Goal: Task Accomplishment & Management: Manage account settings

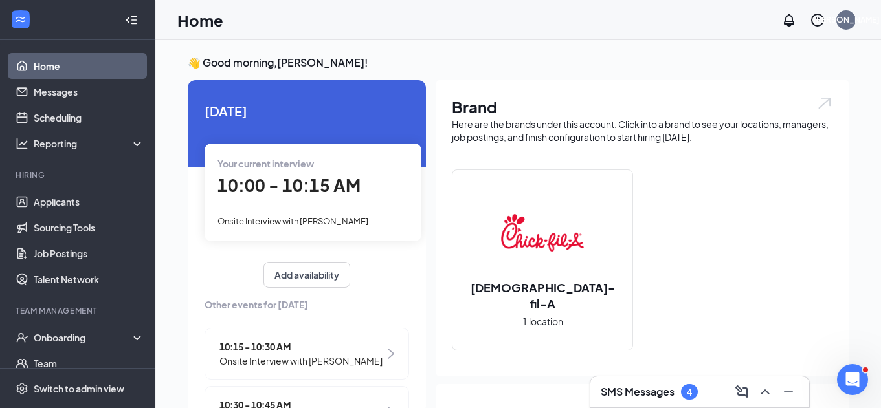
click at [350, 206] on div "Your current interview 10:00 - 10:15 AM Onsite Interview with [PERSON_NAME]" at bounding box center [313, 192] width 217 height 97
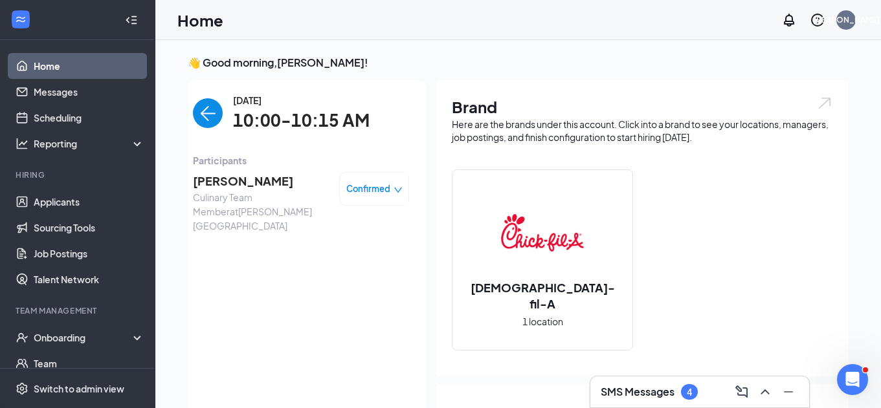
scroll to position [5, 0]
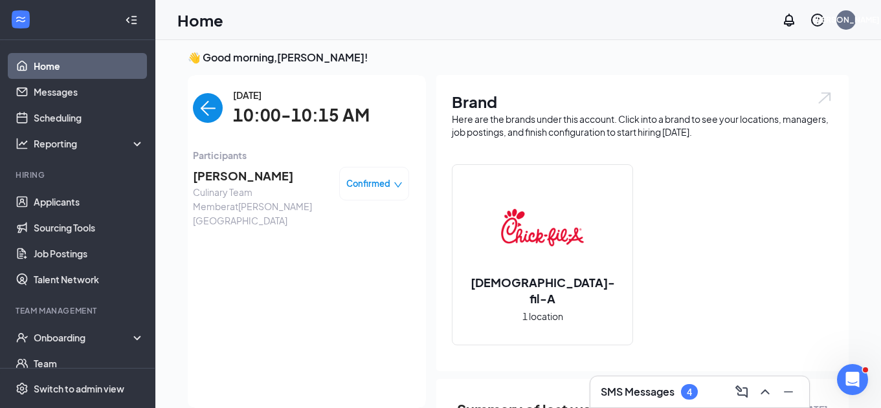
click at [234, 178] on span "[PERSON_NAME]" at bounding box center [261, 176] width 136 height 18
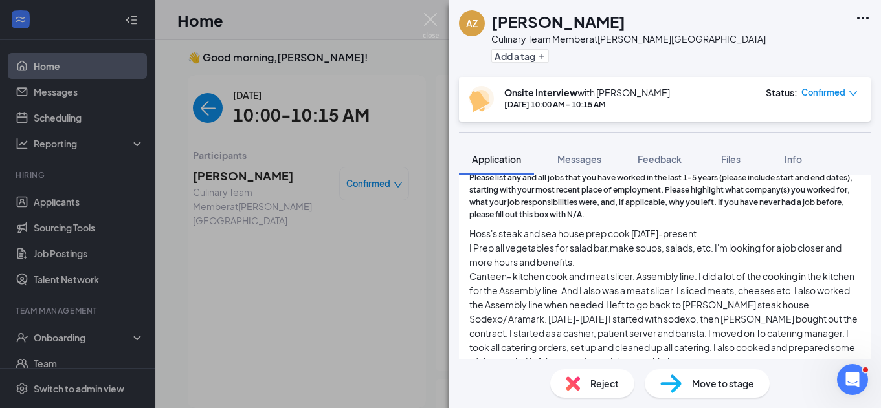
scroll to position [739, 0]
click at [508, 232] on span "Hoss's steak and sea house prep cook [DATE]-present I Prep all vegetables for s…" at bounding box center [664, 298] width 391 height 142
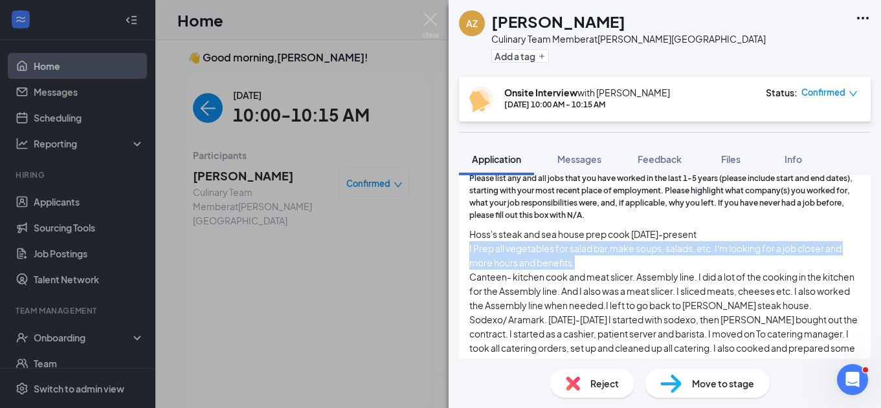
drag, startPoint x: 470, startPoint y: 228, endPoint x: 587, endPoint y: 241, distance: 117.9
click at [587, 241] on span "Hoss's steak and sea house prep cook [DATE]-present I Prep all vegetables for s…" at bounding box center [664, 298] width 391 height 142
copy span "I Prep all vegetables for salad bar,make soups, salads, etc. I'm looking for a …"
click at [621, 186] on span "Please list any and all jobs that you have worked in the last 1-5 years (please…" at bounding box center [664, 197] width 391 height 49
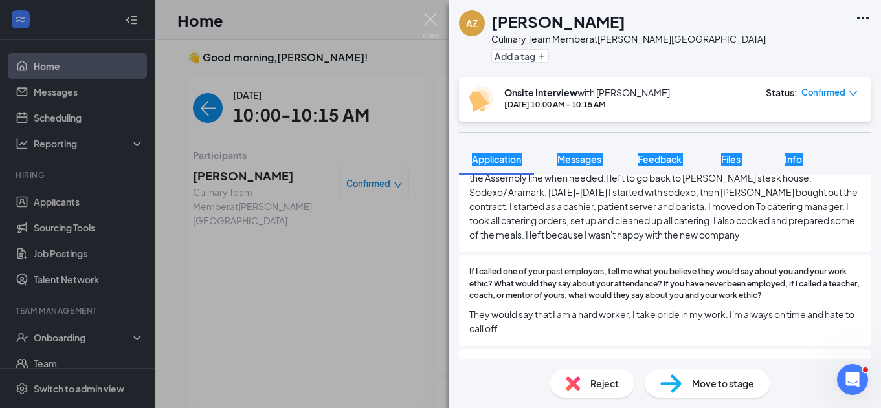
scroll to position [847, 0]
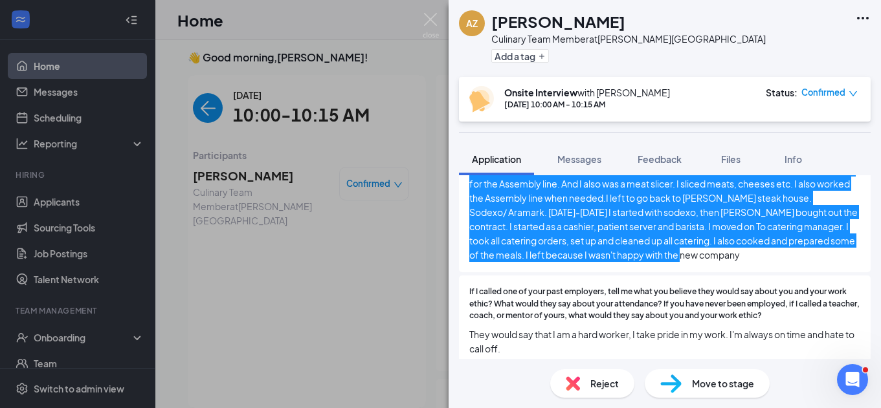
drag, startPoint x: 471, startPoint y: 224, endPoint x: 754, endPoint y: 245, distance: 284.3
click at [754, 245] on div "Please list any and all jobs that you have worked in the last 1-5 years (please…" at bounding box center [665, 163] width 412 height 217
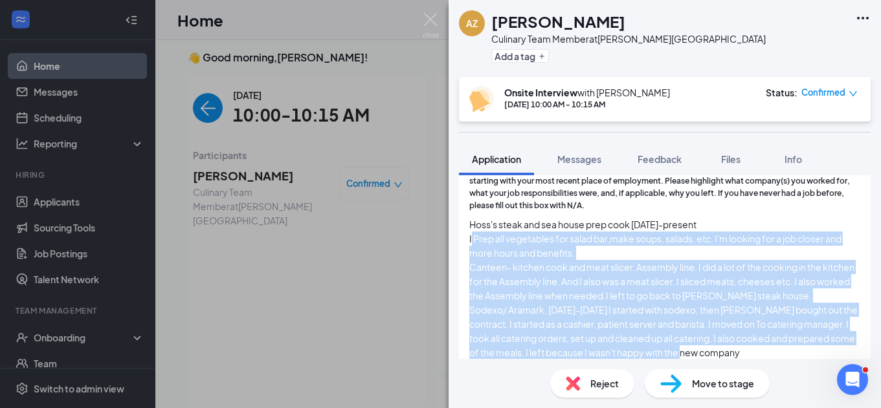
scroll to position [749, 0]
click at [517, 287] on span "Hoss's steak and sea house prep cook [DATE]-present I Prep all vegetables for s…" at bounding box center [664, 288] width 391 height 142
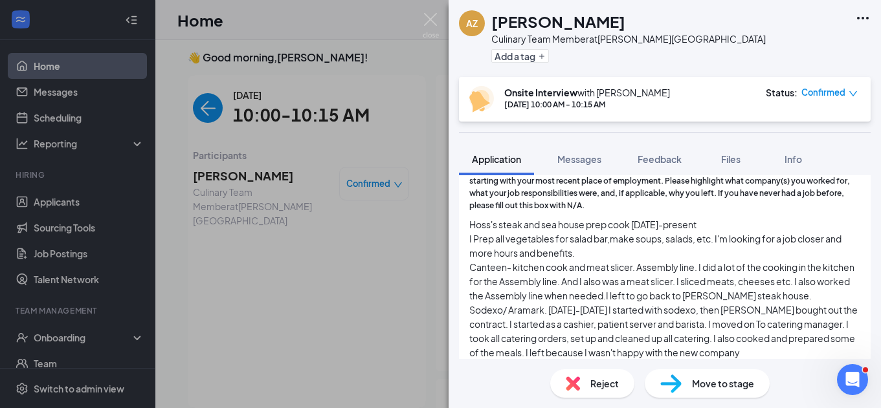
click at [517, 289] on span "Hoss's steak and sea house prep cook [DATE]-present I Prep all vegetables for s…" at bounding box center [664, 288] width 391 height 142
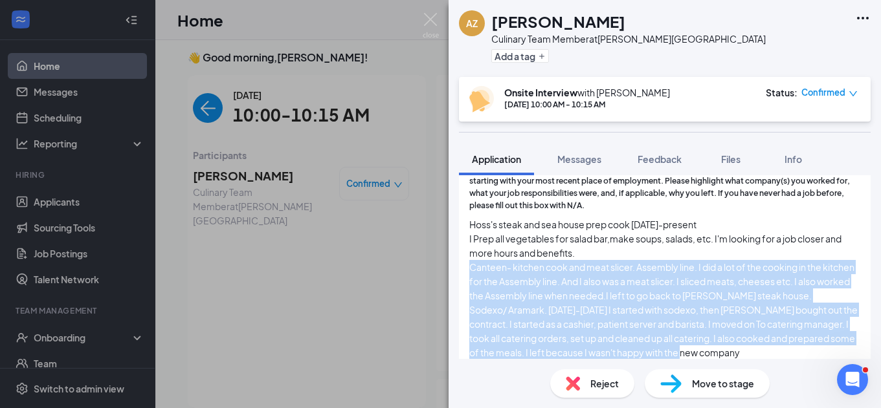
drag, startPoint x: 471, startPoint y: 247, endPoint x: 798, endPoint y: 337, distance: 339.0
click at [798, 337] on span "Hoss's steak and sea house prep cook [DATE]-present I Prep all vegetables for s…" at bounding box center [664, 288] width 391 height 142
copy span "Canteen- kitchen cook and meat slicer. Assembly line. I did a lot of the cookin…"
click at [565, 22] on h1 "[PERSON_NAME]" at bounding box center [558, 21] width 134 height 22
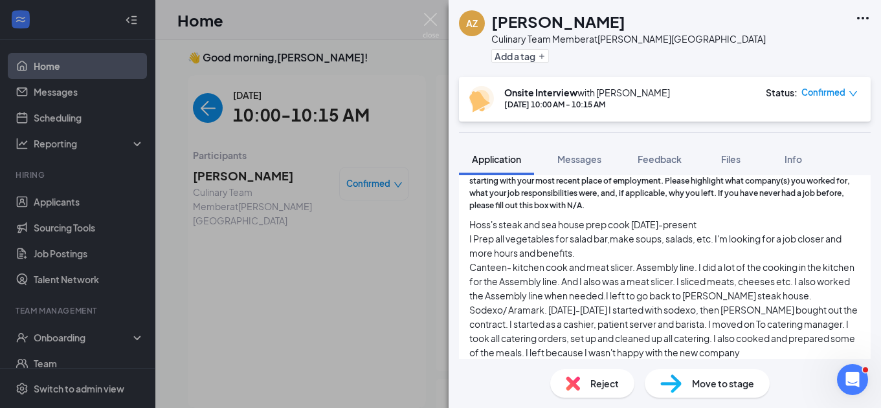
click at [565, 22] on h1 "[PERSON_NAME]" at bounding box center [558, 21] width 134 height 22
copy h1 "[PERSON_NAME]"
click at [421, 19] on div "AZ [PERSON_NAME] Culinary Team Member at [PERSON_NAME][GEOGRAPHIC_DATA] Add a t…" at bounding box center [440, 204] width 881 height 408
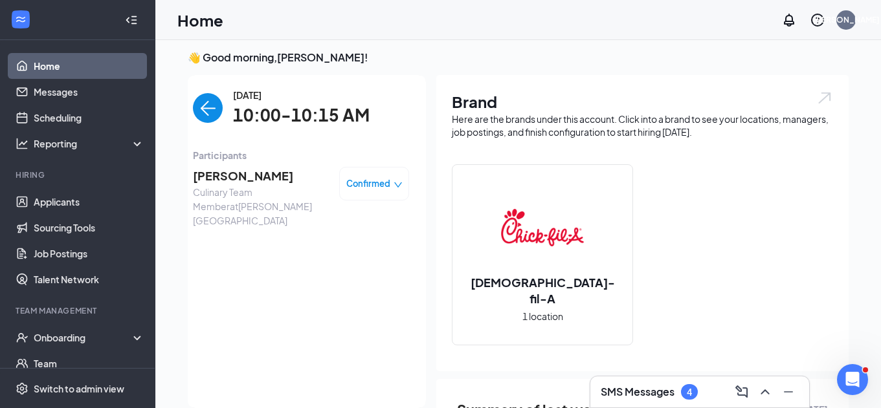
click at [435, 21] on div "Home JA" at bounding box center [518, 20] width 726 height 40
click at [219, 106] on img "back-button" at bounding box center [208, 108] width 30 height 30
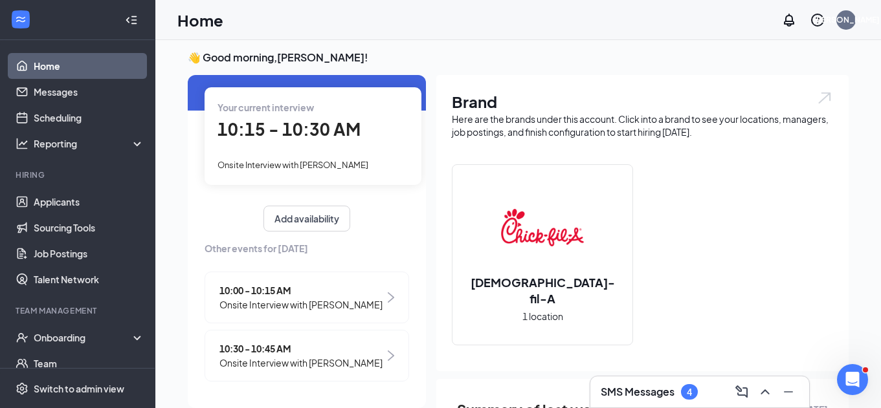
scroll to position [50, 0]
click at [279, 138] on span "10:15 - 10:30 AM" at bounding box center [288, 129] width 143 height 21
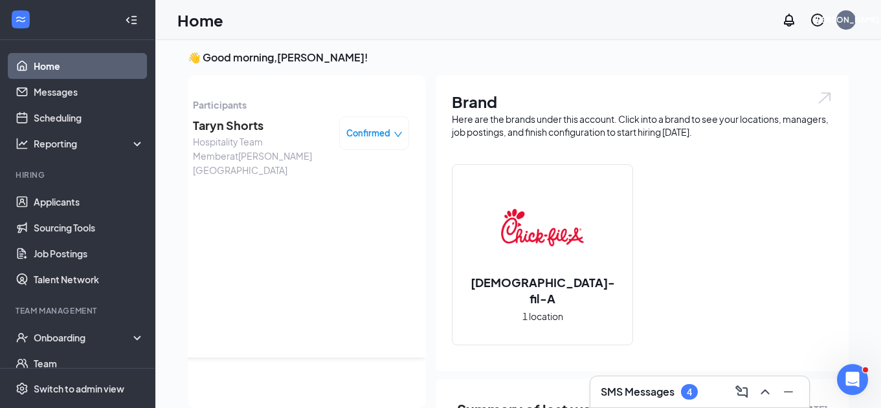
scroll to position [0, 0]
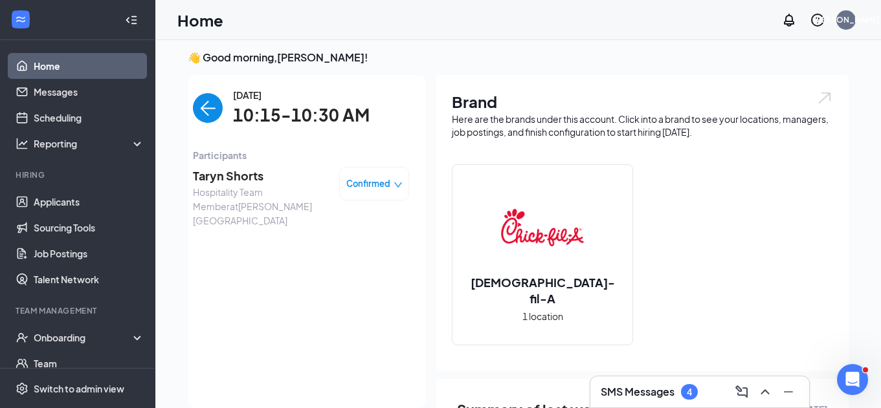
click at [363, 179] on span "Confirmed" at bounding box center [368, 183] width 44 height 13
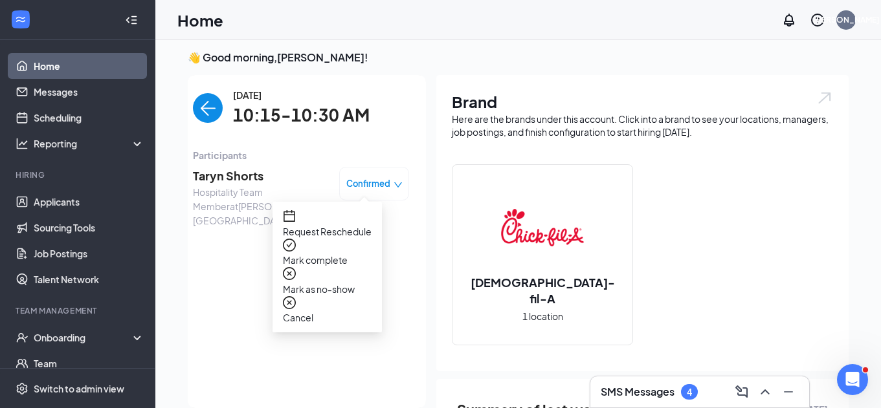
click at [348, 282] on span "Mark as no-show" at bounding box center [327, 289] width 89 height 14
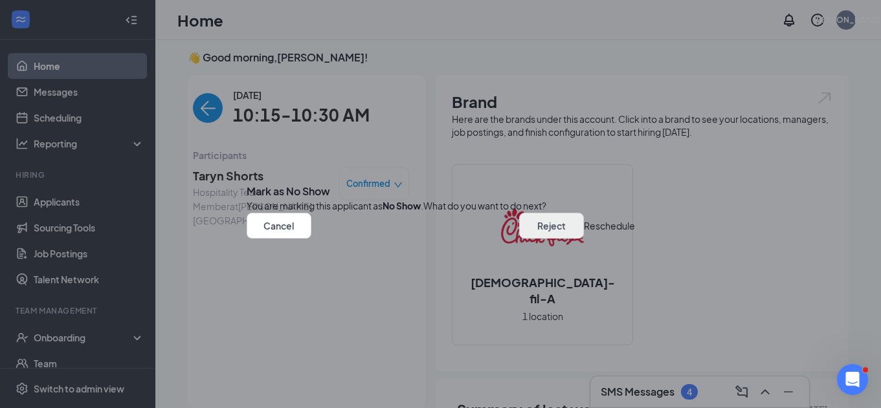
click at [519, 239] on button "Reject" at bounding box center [551, 226] width 65 height 26
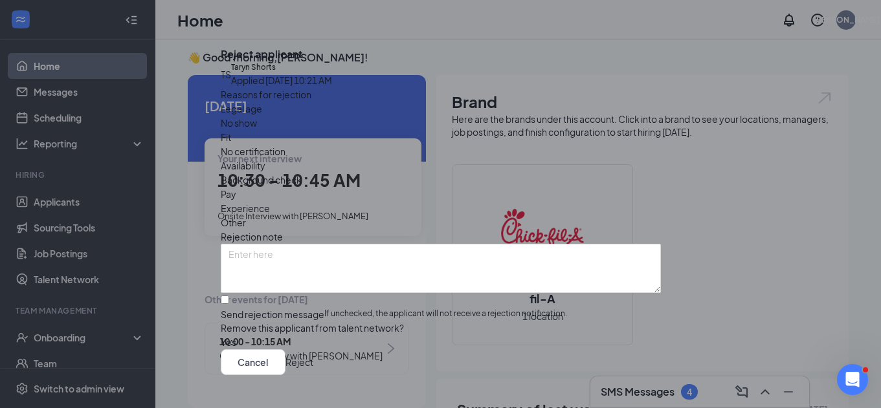
click at [337, 146] on div "Reasons for rejection Legal age No show Fit No certification Availability Backg…" at bounding box center [441, 218] width 440 height 262
click at [257, 130] on span "No show" at bounding box center [239, 123] width 36 height 14
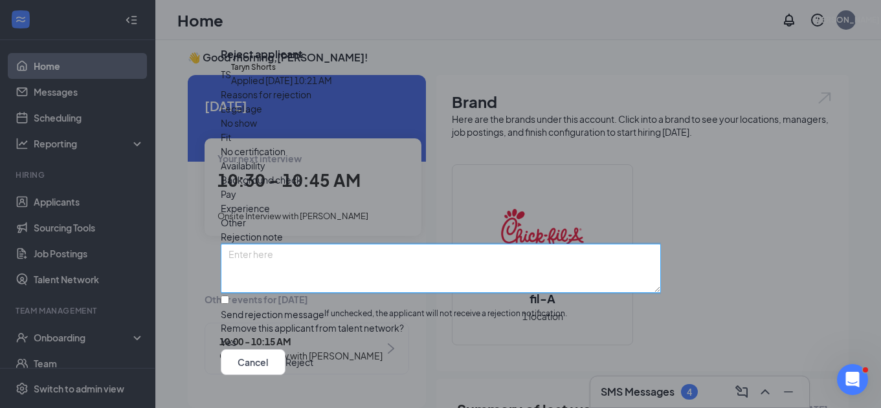
click at [337, 254] on textarea at bounding box center [441, 268] width 440 height 49
type textarea "NCNS for interview. JA"
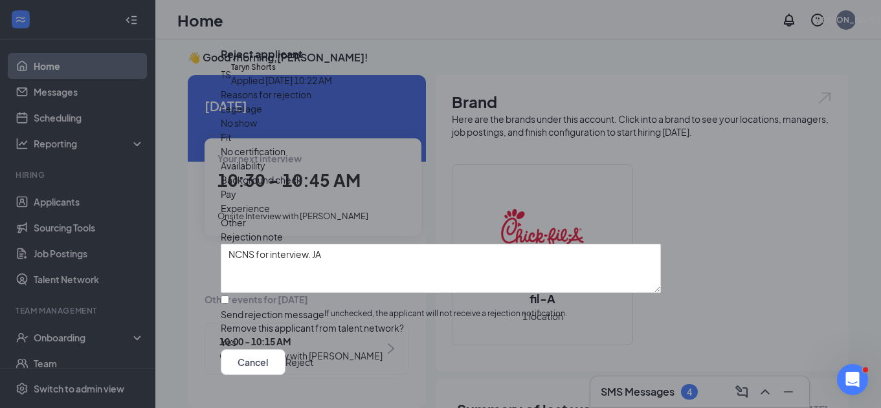
click at [229, 296] on input "Send rejection message If unchecked, the applicant will not receive a rejection…" at bounding box center [225, 300] width 8 height 8
checkbox input "true"
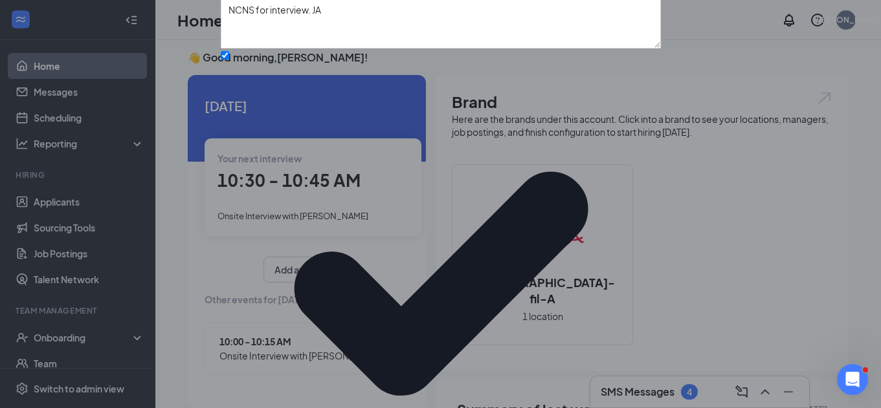
scroll to position [124, 0]
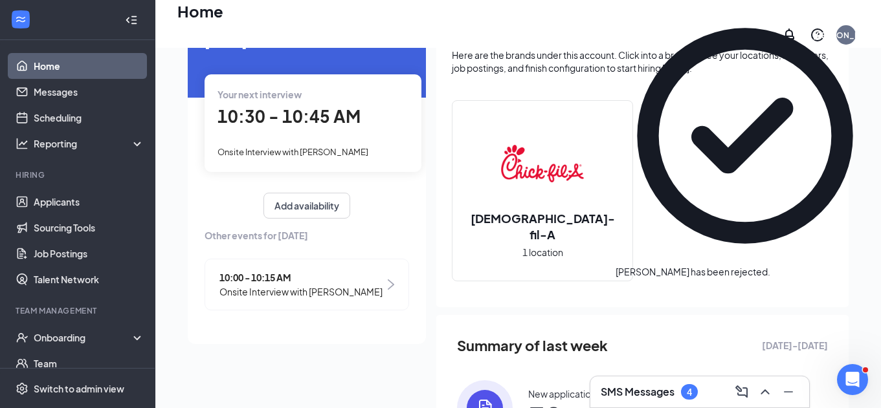
scroll to position [78, 0]
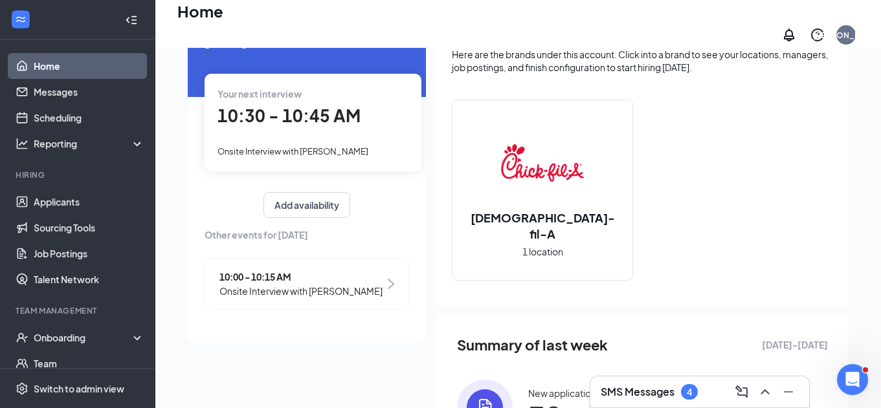
click at [645, 397] on h3 "SMS Messages" at bounding box center [638, 392] width 74 height 14
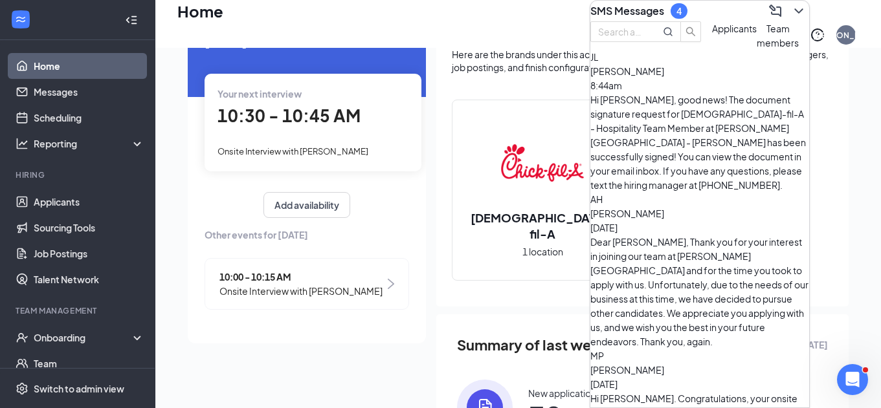
click at [794, 14] on icon "ChevronDown" at bounding box center [798, 10] width 8 height 5
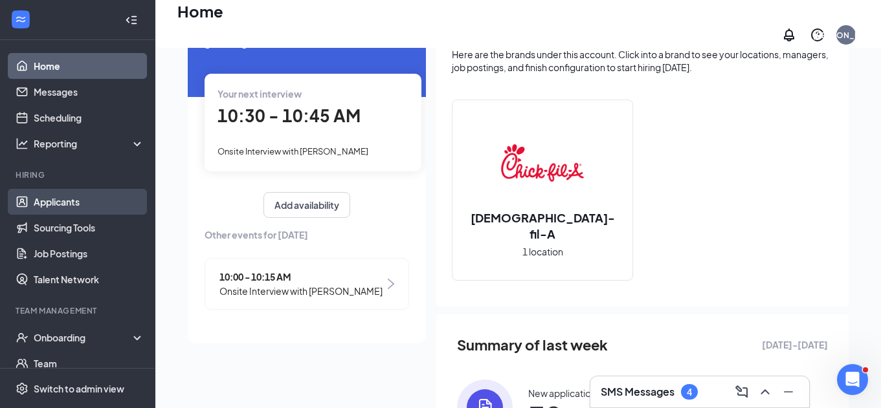
click at [72, 206] on link "Applicants" at bounding box center [89, 202] width 111 height 26
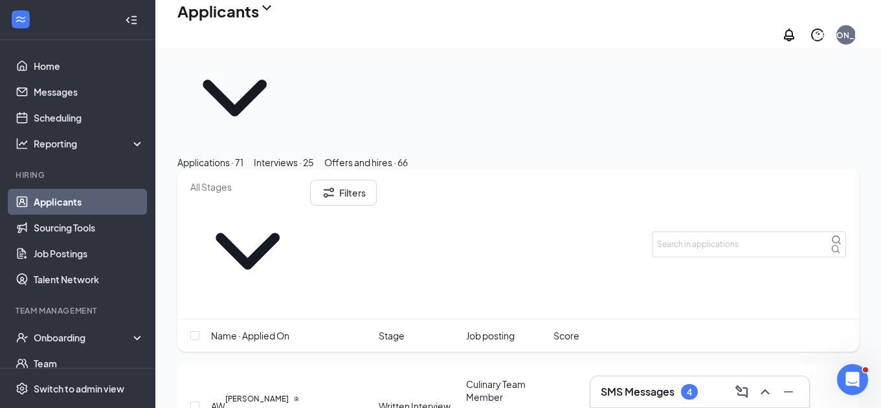
scroll to position [35, 0]
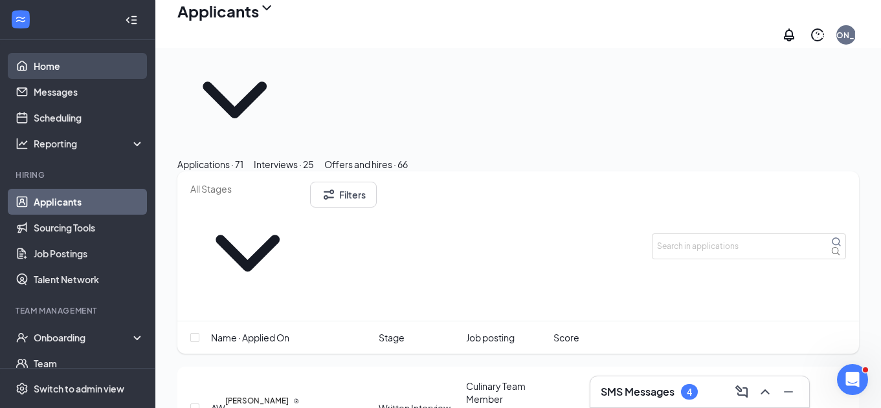
click at [79, 63] on link "Home" at bounding box center [89, 66] width 111 height 26
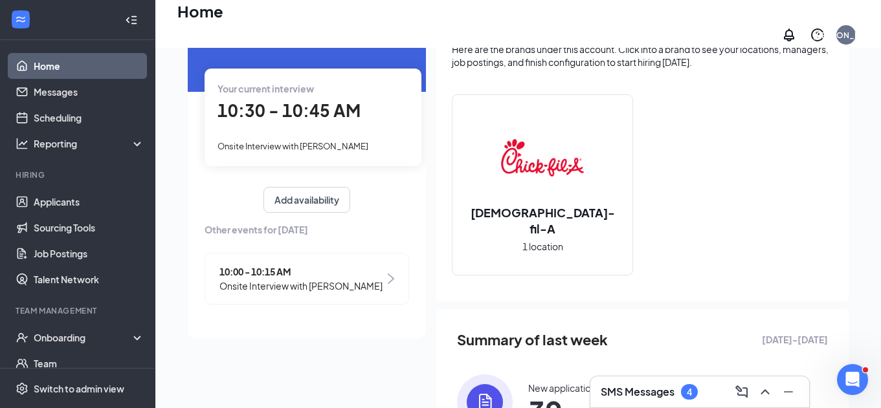
scroll to position [80, 0]
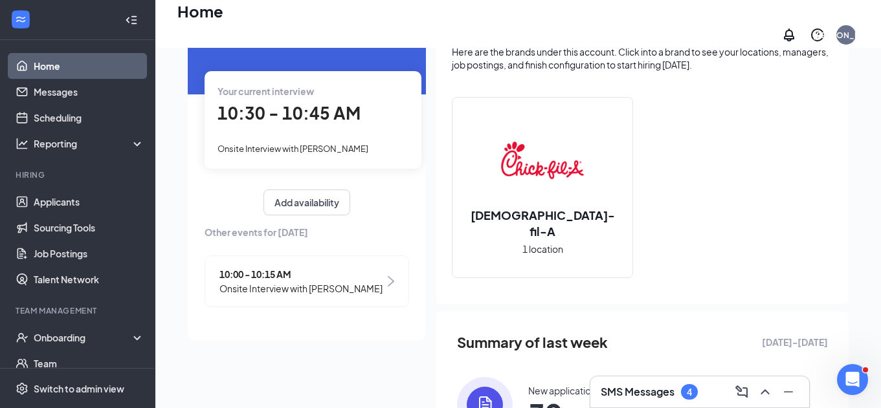
click at [301, 131] on div "Your current interview 10:30 - 10:45 AM Onsite Interview with [PERSON_NAME]" at bounding box center [313, 119] width 217 height 97
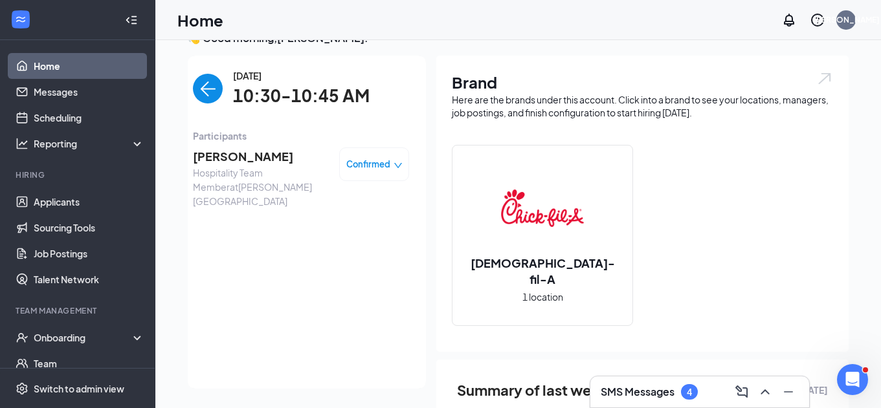
scroll to position [24, 0]
click at [256, 155] on span "[PERSON_NAME]" at bounding box center [261, 157] width 136 height 18
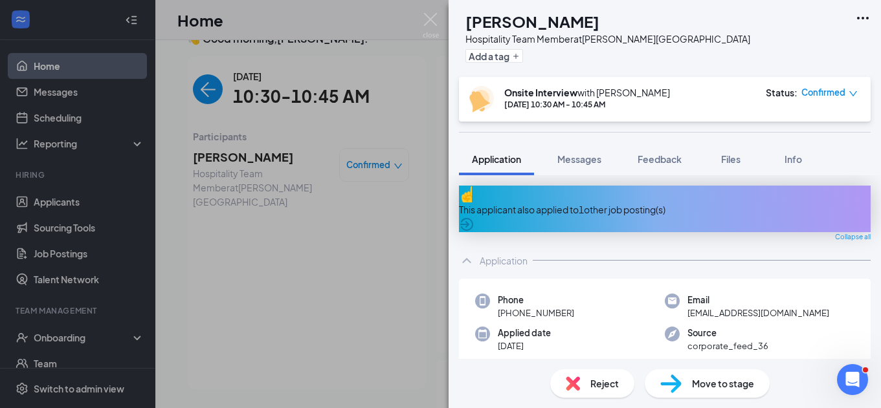
click at [599, 25] on h1 "[PERSON_NAME]" at bounding box center [532, 21] width 134 height 22
copy h1 "[PERSON_NAME]"
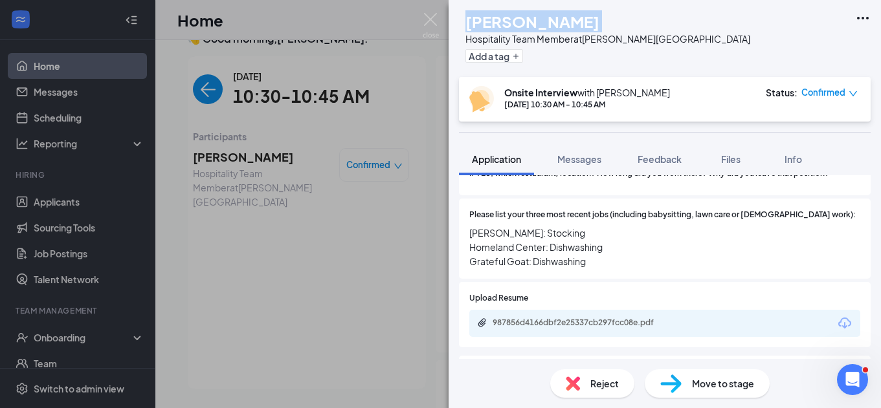
scroll to position [430, 0]
click at [596, 23] on h1 "[PERSON_NAME]" at bounding box center [532, 21] width 134 height 22
copy h1 "[PERSON_NAME]"
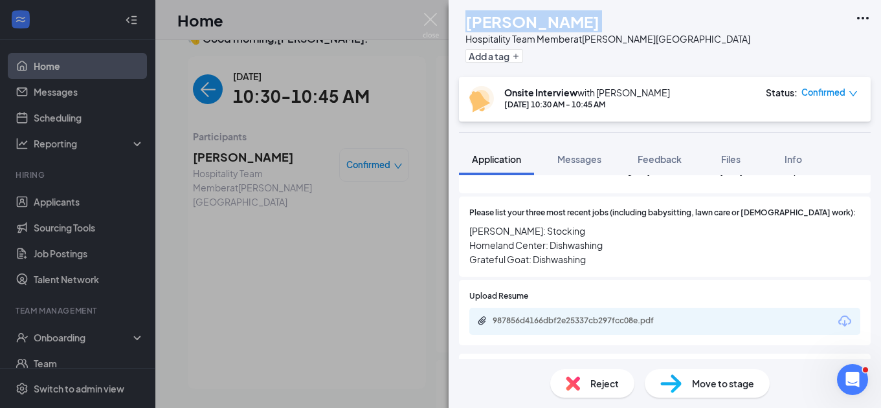
click at [678, 5] on div "MG [PERSON_NAME] Hospitality Team Member at [PERSON_NAME][GEOGRAPHIC_DATA] Add …" at bounding box center [665, 38] width 432 height 77
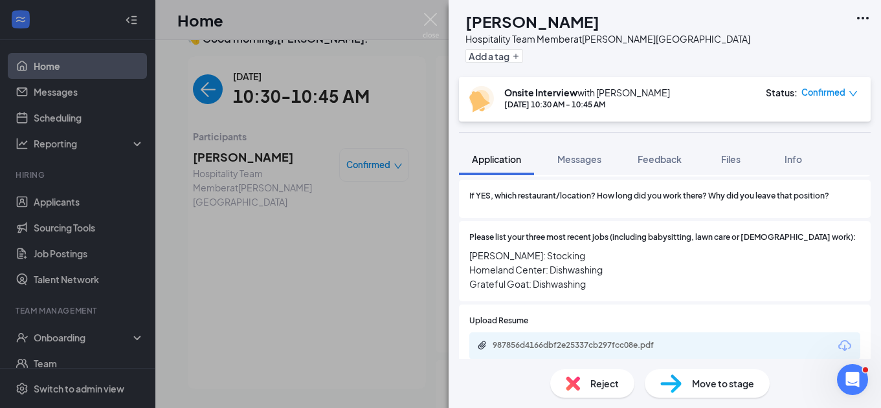
scroll to position [405, 0]
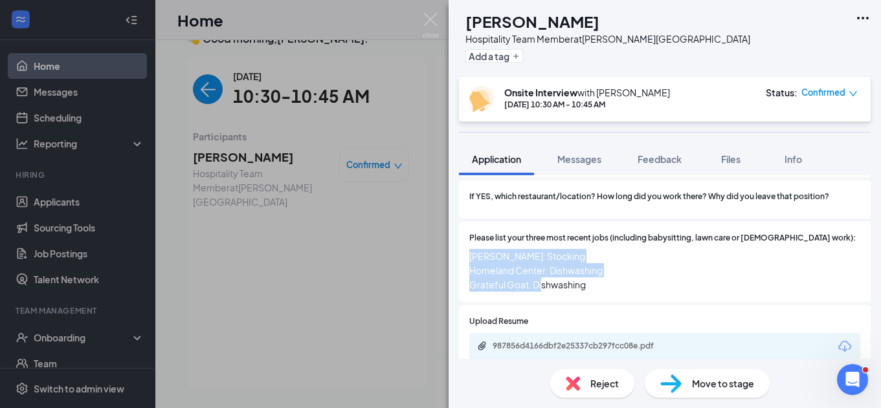
drag, startPoint x: 471, startPoint y: 228, endPoint x: 605, endPoint y: 260, distance: 138.3
click at [605, 260] on span "[PERSON_NAME]: Stocking Homeland Center: Dishwashing Grateful Goat: Dishwashing" at bounding box center [664, 270] width 391 height 43
copy span "[PERSON_NAME]: Stocking Homeland Center: Dishwashing Grateful Goat: Dishwashing"
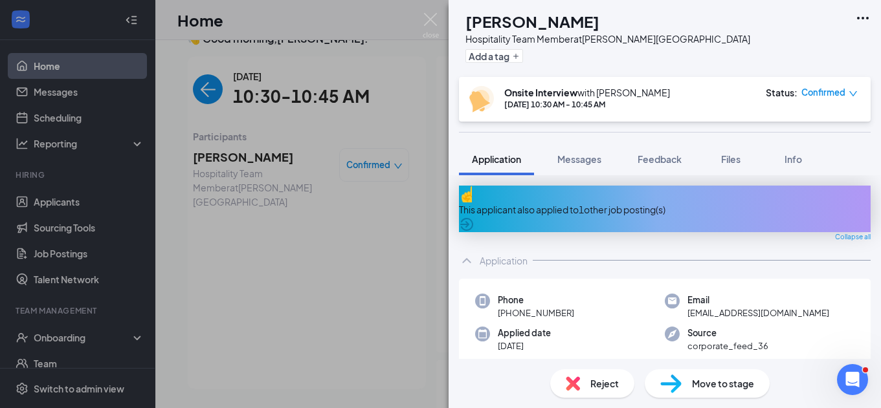
scroll to position [16, 0]
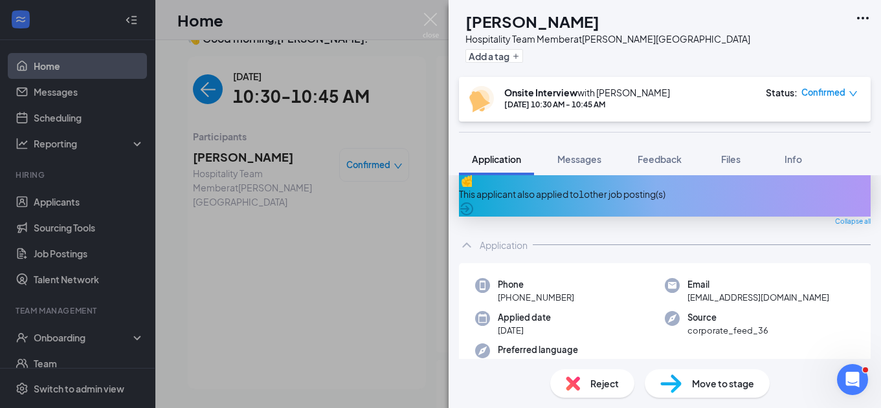
click at [104, 98] on div "MG [PERSON_NAME] Hospitality Team Member at [PERSON_NAME][GEOGRAPHIC_DATA] Add …" at bounding box center [440, 204] width 881 height 408
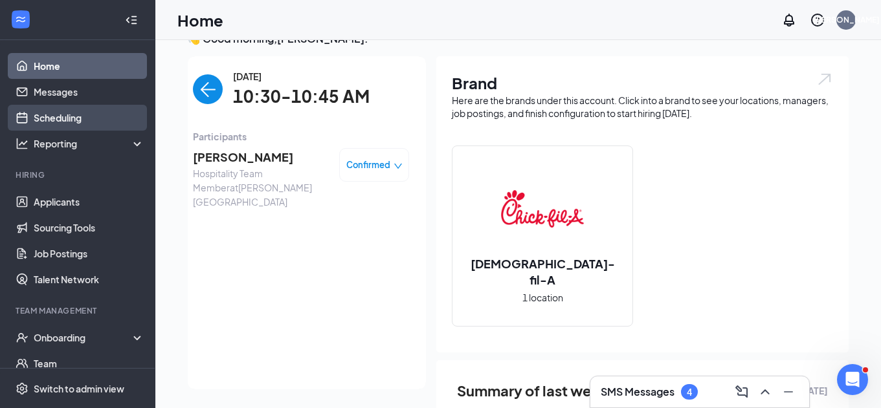
click at [76, 115] on link "Scheduling" at bounding box center [89, 118] width 111 height 26
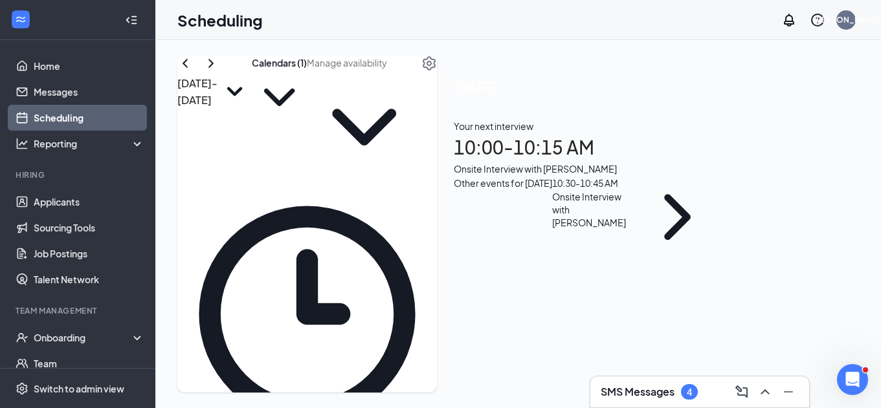
scroll to position [1289, 0]
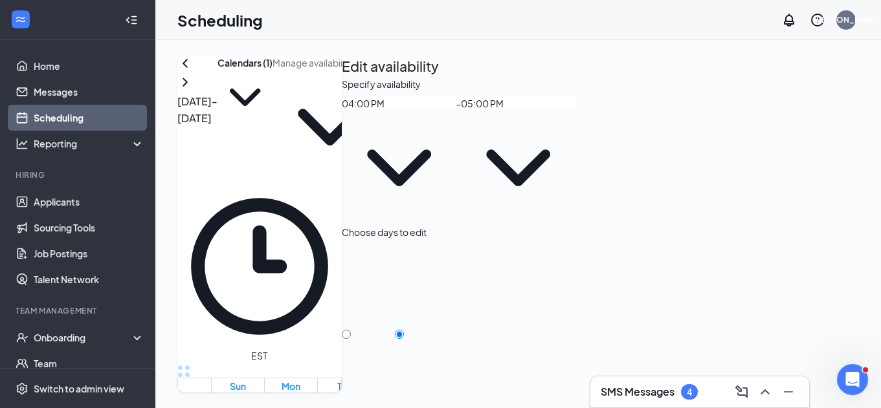
type input "04:00 PM"
click at [456, 160] on span "04:00 PM" at bounding box center [399, 162] width 115 height 128
click at [456, 153] on span "04:00 PM" at bounding box center [399, 162] width 115 height 128
click at [575, 111] on input "05:00 PM" at bounding box center [518, 103] width 115 height 14
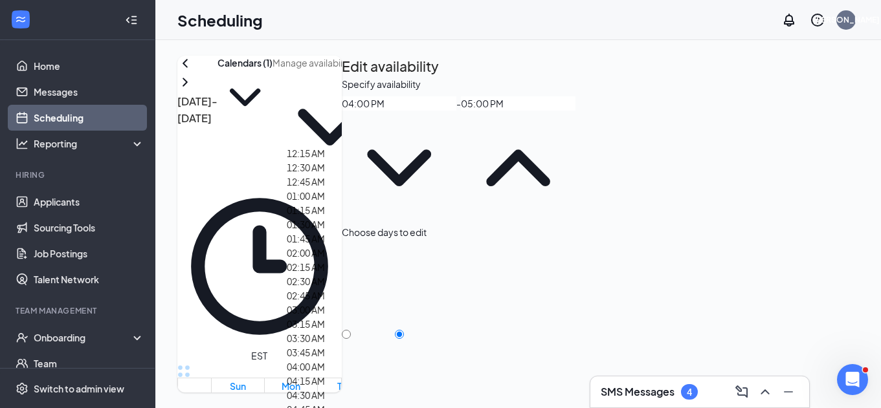
click at [575, 111] on input "05:00 PM" at bounding box center [518, 103] width 115 height 14
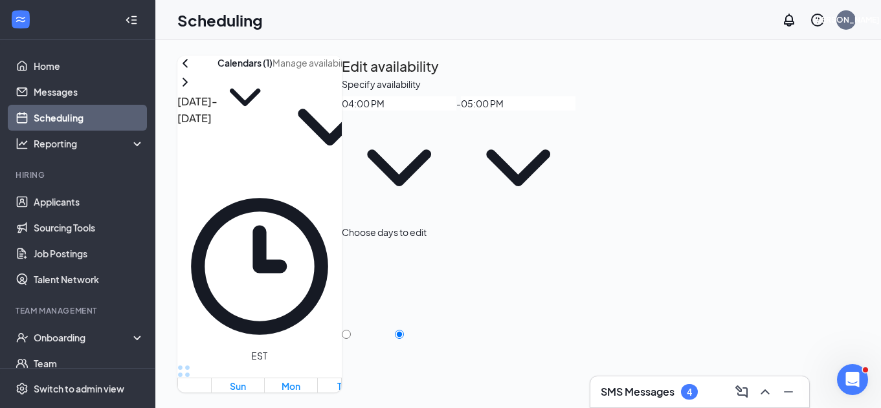
click at [575, 111] on input "05:00 PM" at bounding box center [518, 103] width 115 height 14
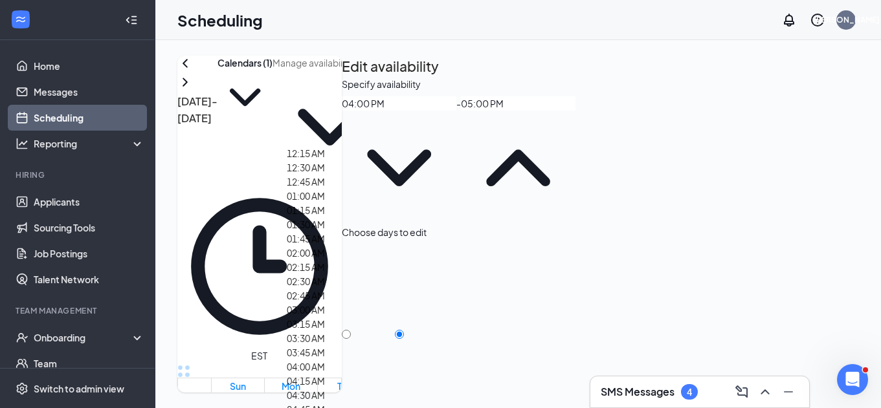
scroll to position [1833, 0]
type input "04:30 PM"
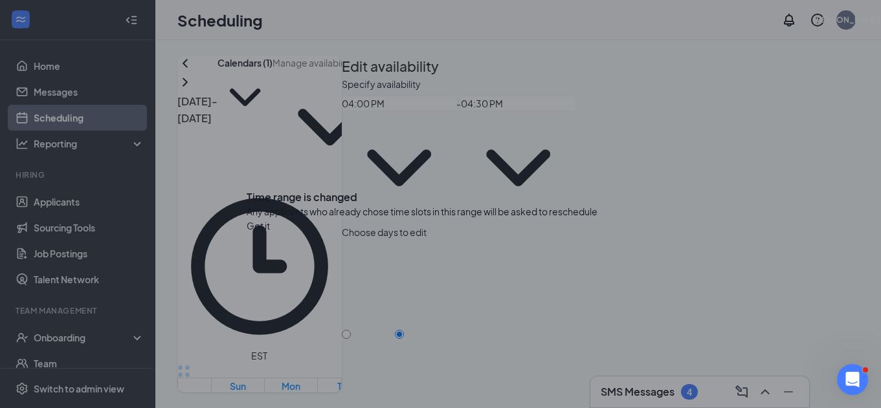
click at [270, 233] on button "Got it" at bounding box center [258, 226] width 23 height 14
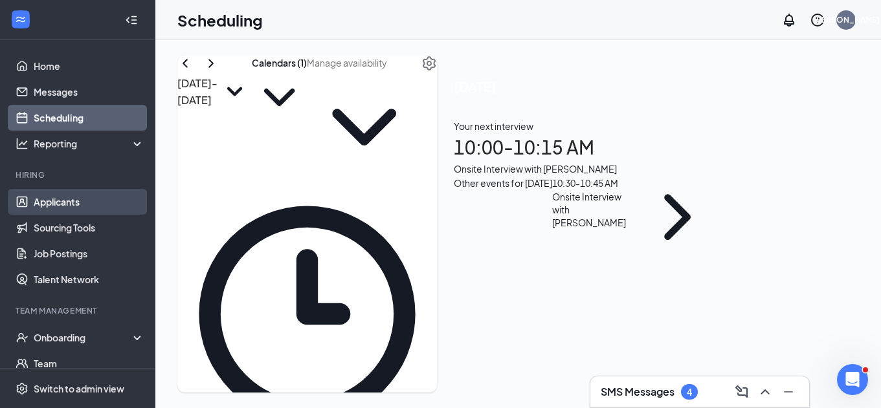
click at [80, 210] on link "Applicants" at bounding box center [89, 202] width 111 height 26
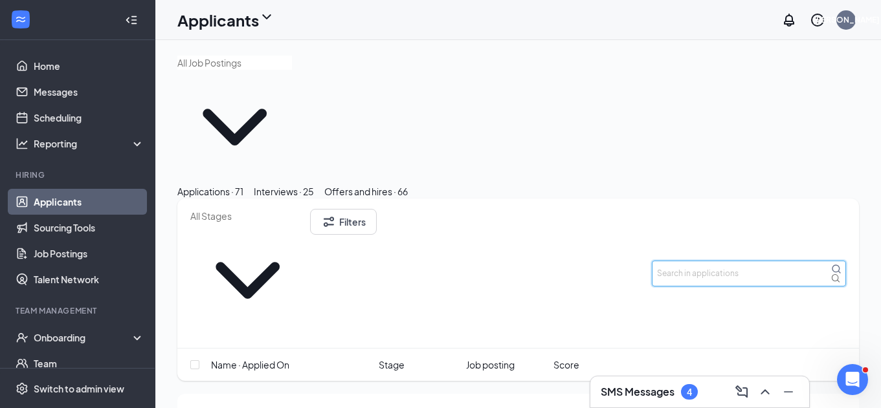
click at [703, 261] on input "text" at bounding box center [749, 274] width 194 height 26
click at [408, 184] on div "Offers and hires · 66" at bounding box center [365, 191] width 83 height 14
click at [693, 261] on input "text" at bounding box center [749, 274] width 194 height 26
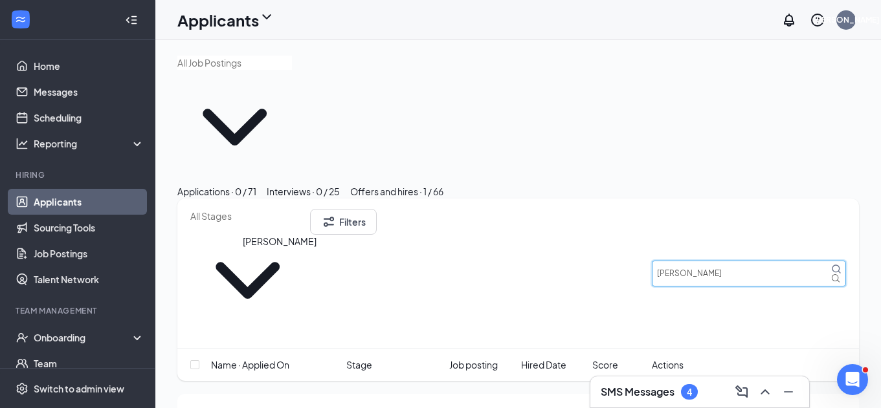
type input "[PERSON_NAME]"
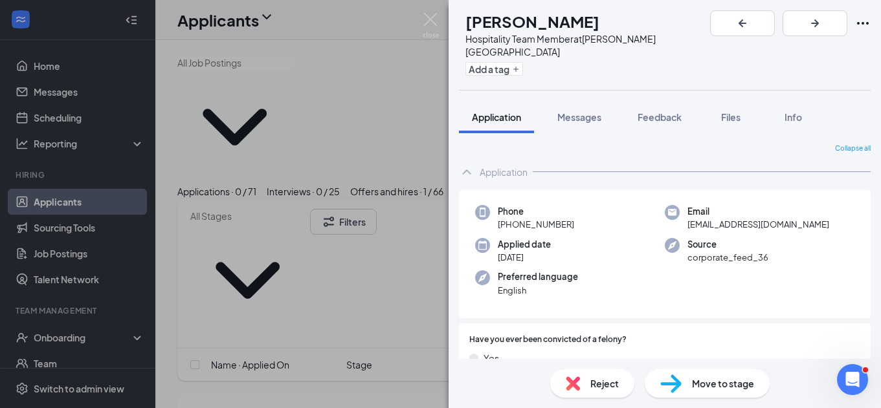
click at [861, 28] on icon "Ellipses" at bounding box center [863, 24] width 16 height 16
click at [807, 52] on link "View full application" at bounding box center [764, 45] width 83 height 14
click at [686, 109] on button "Feedback" at bounding box center [660, 117] width 70 height 32
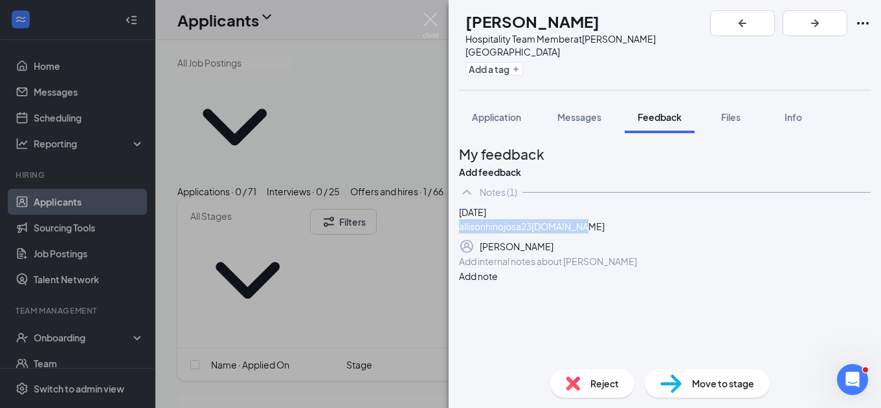
drag, startPoint x: 614, startPoint y: 269, endPoint x: 487, endPoint y: 274, distance: 127.0
click at [487, 234] on div "allisonhinojosa23 [DOMAIN_NAME]" at bounding box center [665, 226] width 412 height 14
copy div "allisonhinojosa23 [DOMAIN_NAME]"
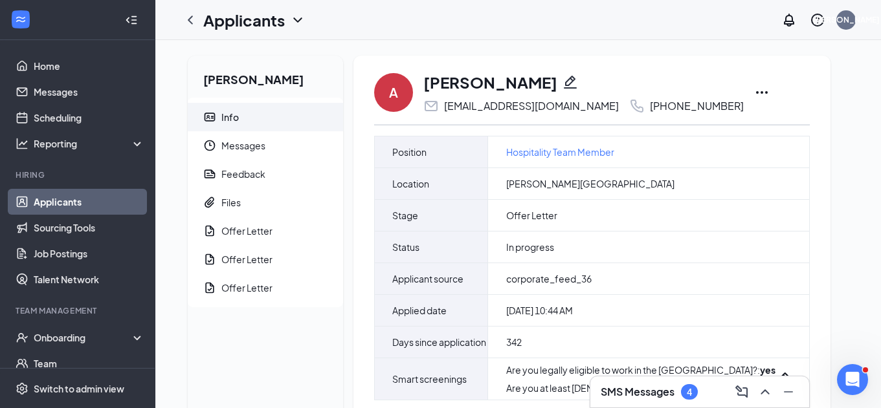
click at [562, 84] on icon "Pencil" at bounding box center [570, 82] width 16 height 16
type input "[PHONE_NUMBER]"
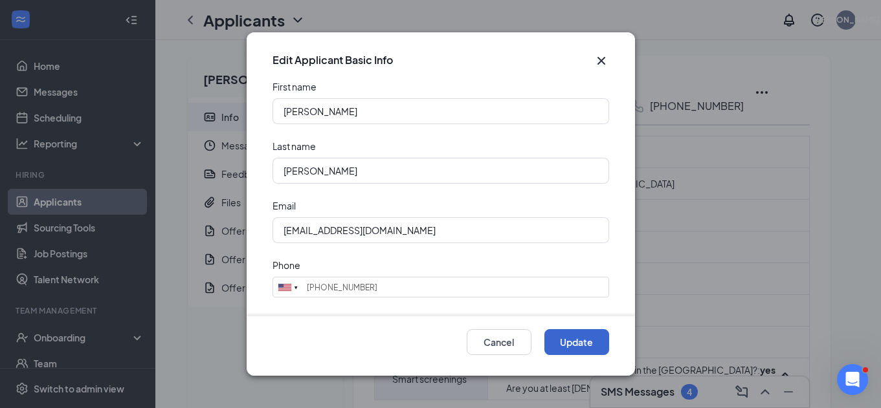
click at [572, 333] on button "Update" at bounding box center [576, 342] width 65 height 26
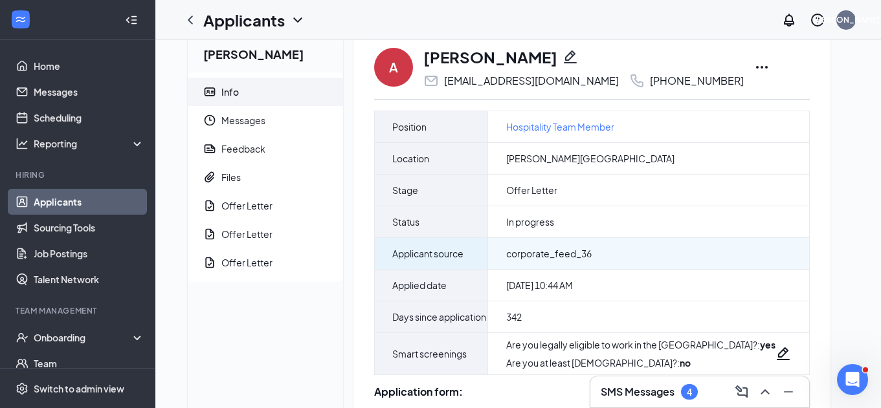
scroll to position [30, 0]
